Goal: Task Accomplishment & Management: Use online tool/utility

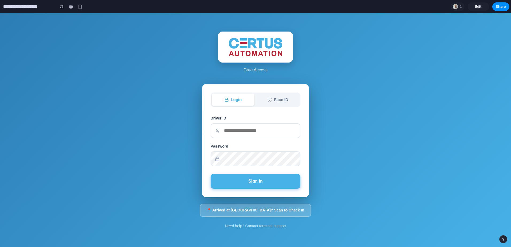
click at [246, 133] on input "text" at bounding box center [256, 130] width 90 height 15
click at [278, 101] on button "Face ID" at bounding box center [278, 100] width 43 height 13
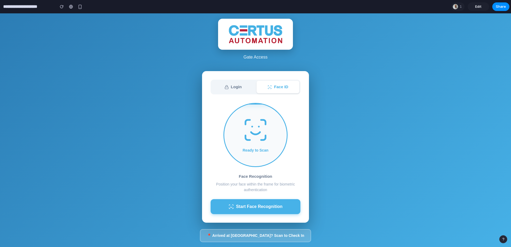
click at [232, 89] on button "Login" at bounding box center [233, 87] width 43 height 13
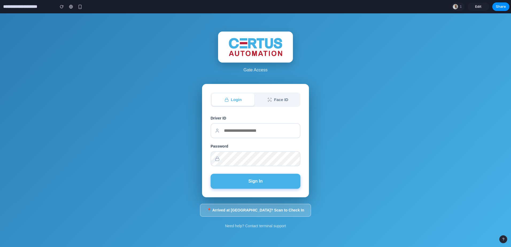
click at [290, 100] on button "Face ID" at bounding box center [278, 100] width 43 height 13
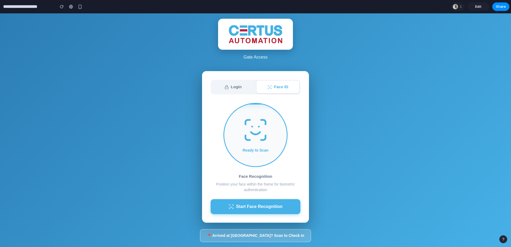
click at [235, 86] on button "Login" at bounding box center [233, 87] width 43 height 13
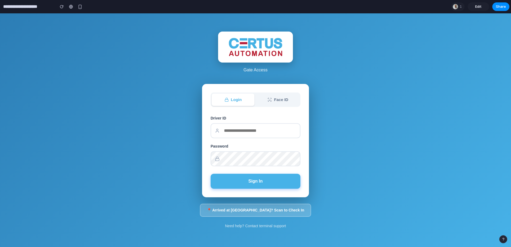
click at [255, 72] on p "Gate Access" at bounding box center [255, 70] width 75 height 6
click at [265, 59] on div at bounding box center [255, 47] width 75 height 31
click at [267, 180] on button "Sign In" at bounding box center [256, 181] width 90 height 15
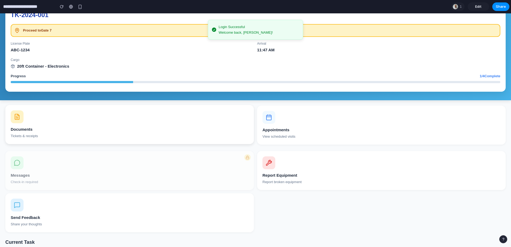
scroll to position [43, 0]
click at [27, 128] on div "Documents" at bounding box center [130, 129] width 238 height 6
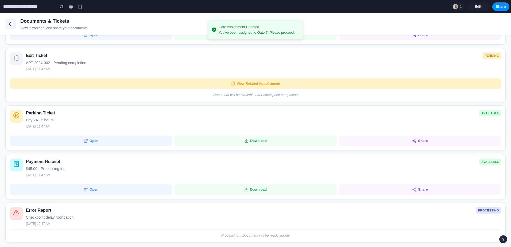
scroll to position [174, 0]
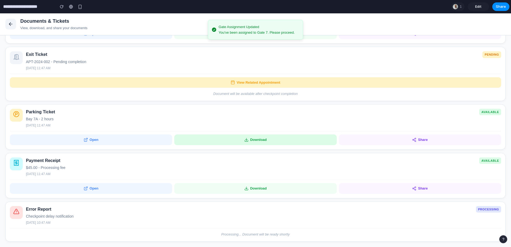
click at [260, 142] on button "Download" at bounding box center [255, 139] width 162 height 11
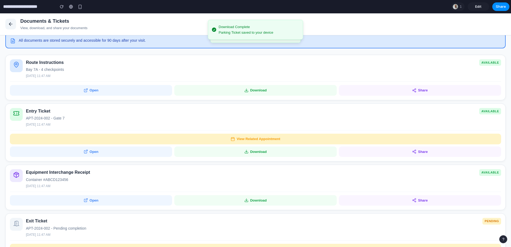
scroll to position [0, 0]
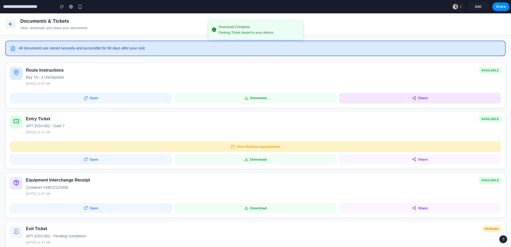
click at [418, 96] on button "Share" at bounding box center [420, 98] width 162 height 11
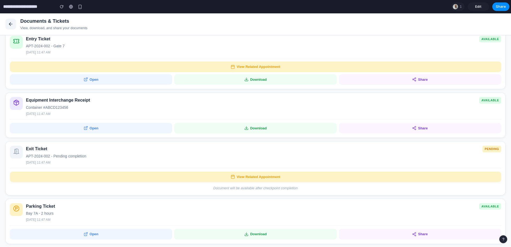
scroll to position [80, 0]
click at [5, 19] on div "Documents & Tickets View, download, and share your documents" at bounding box center [255, 24] width 511 height 22
click at [9, 21] on icon at bounding box center [10, 23] width 5 height 5
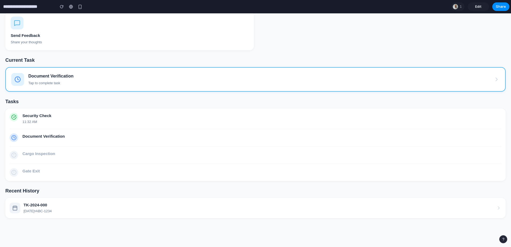
scroll to position [226, 0]
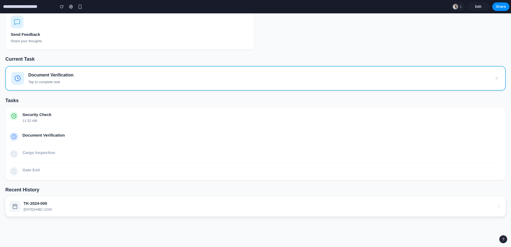
click at [35, 204] on div "TK-2024-000" at bounding box center [38, 204] width 28 height 6
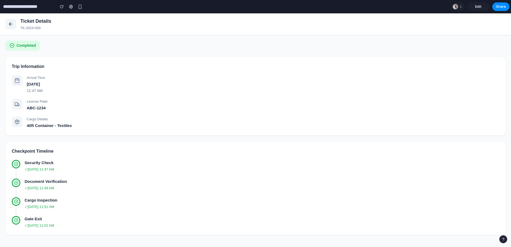
scroll to position [0, 0]
drag, startPoint x: 33, startPoint y: 109, endPoint x: 66, endPoint y: 111, distance: 32.4
click at [64, 111] on div "ABC-1234" at bounding box center [263, 108] width 473 height 6
click at [41, 87] on div "Tuesday, October 14, 2025" at bounding box center [263, 84] width 473 height 6
drag, startPoint x: 86, startPoint y: 87, endPoint x: 47, endPoint y: 84, distance: 39.4
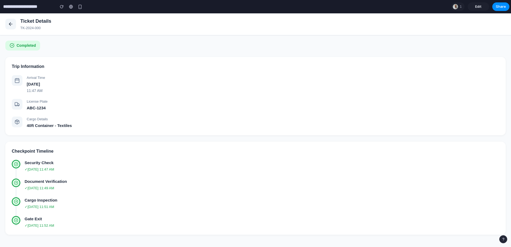
click at [47, 84] on div "Tuesday, October 14, 2025" at bounding box center [263, 84] width 473 height 6
click at [7, 22] on button at bounding box center [10, 24] width 11 height 11
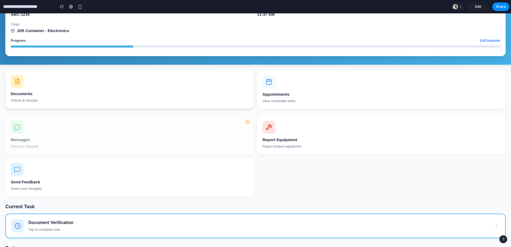
click at [25, 90] on button "Documents Tickets & receipts" at bounding box center [129, 89] width 249 height 39
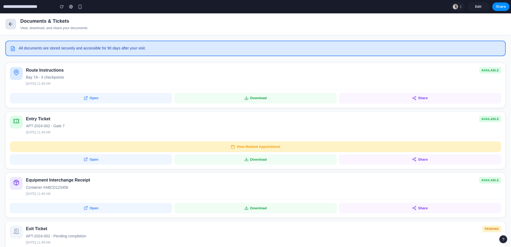
click at [8, 23] on button at bounding box center [10, 24] width 11 height 11
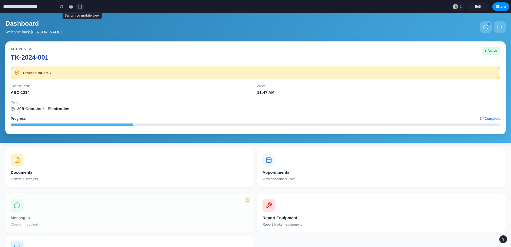
click at [81, 6] on div "button" at bounding box center [80, 7] width 5 height 5
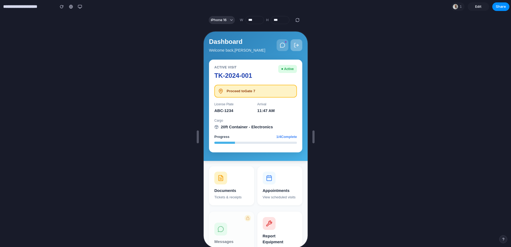
click at [293, 44] on icon at bounding box center [295, 44] width 5 height 5
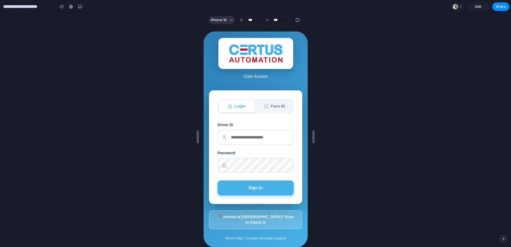
click at [278, 109] on button "Face ID" at bounding box center [274, 105] width 36 height 13
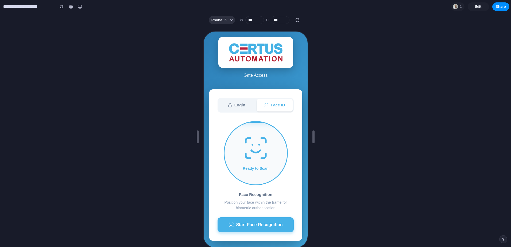
click at [240, 103] on button "Login" at bounding box center [236, 104] width 36 height 13
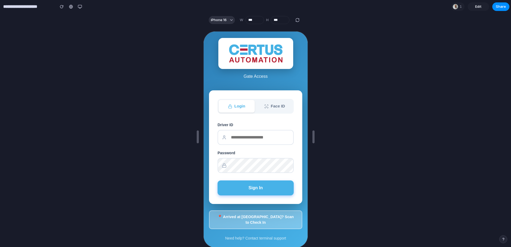
click at [245, 222] on button "📍 Arrived at [GEOGRAPHIC_DATA]? Scan to Check In" at bounding box center [254, 219] width 93 height 19
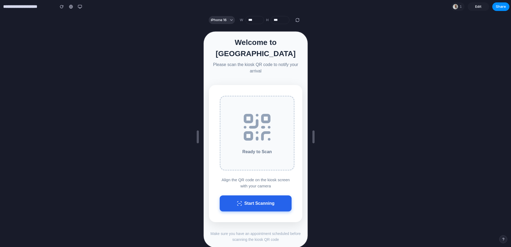
click at [234, 195] on button "Start Scanning" at bounding box center [255, 203] width 72 height 16
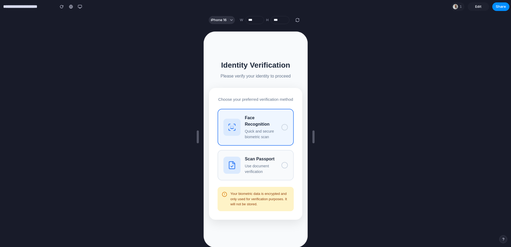
click at [276, 135] on p "Quick and secure biometric scan" at bounding box center [260, 133] width 32 height 11
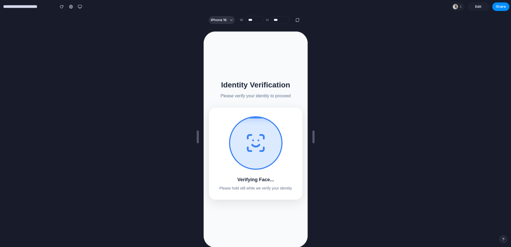
click at [140, 113] on div at bounding box center [255, 137] width 511 height 220
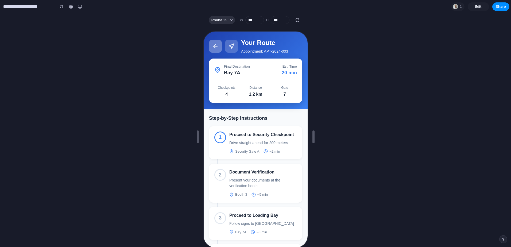
click at [209, 44] on button at bounding box center [214, 45] width 13 height 13
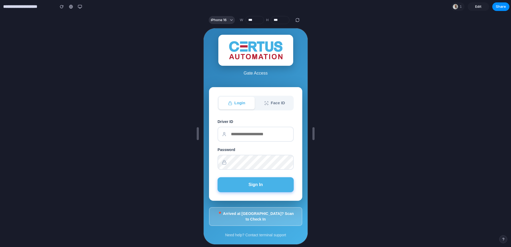
scroll to position [10, 0]
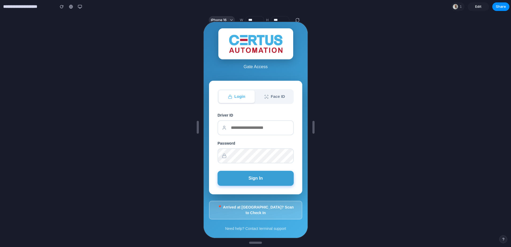
click at [238, 185] on button "Sign In" at bounding box center [255, 177] width 76 height 15
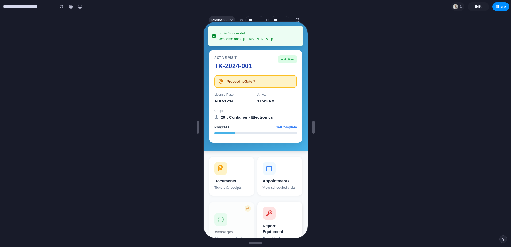
click at [262, 213] on div at bounding box center [268, 212] width 13 height 13
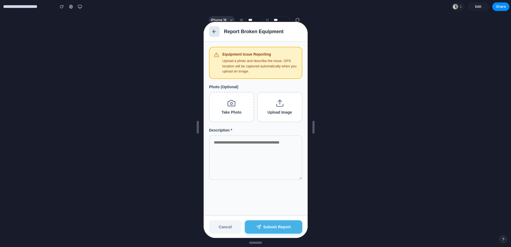
click at [210, 30] on button at bounding box center [213, 31] width 11 height 11
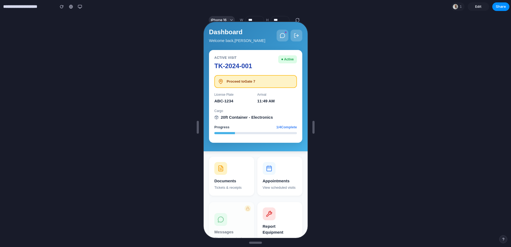
click at [215, 223] on button "Messages Check-in required" at bounding box center [230, 227] width 45 height 50
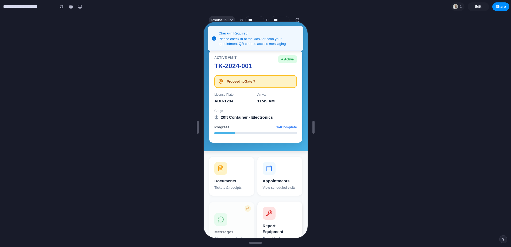
click at [273, 221] on button "Report Equipment Report broken equipment" at bounding box center [279, 226] width 45 height 50
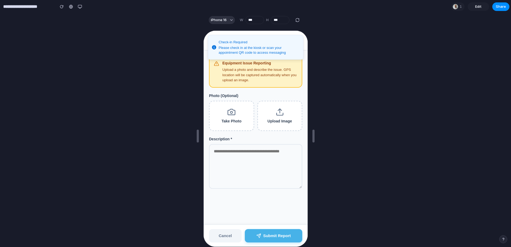
scroll to position [0, 0]
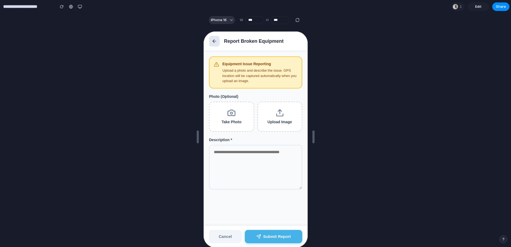
click at [210, 38] on button at bounding box center [213, 40] width 11 height 11
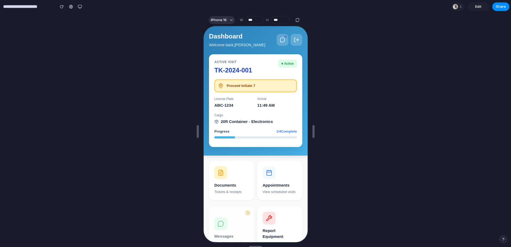
scroll to position [10, 0]
